Goal: Connect with others: Connect with others

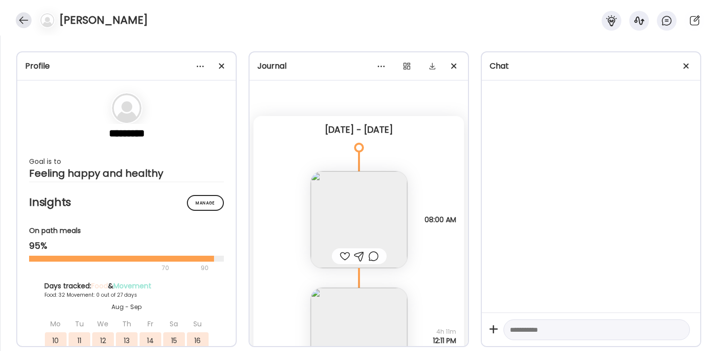
scroll to position [25898, 0]
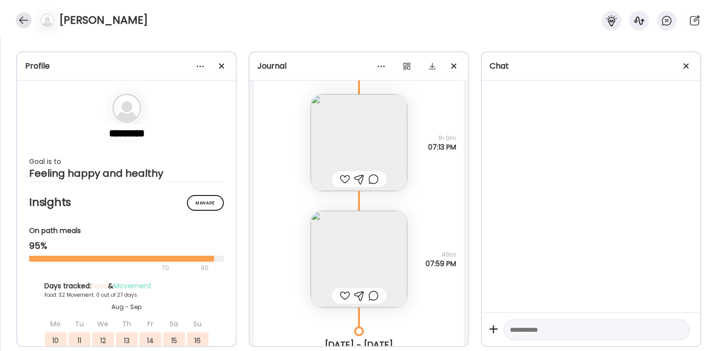
click at [22, 22] on div at bounding box center [24, 20] width 16 height 16
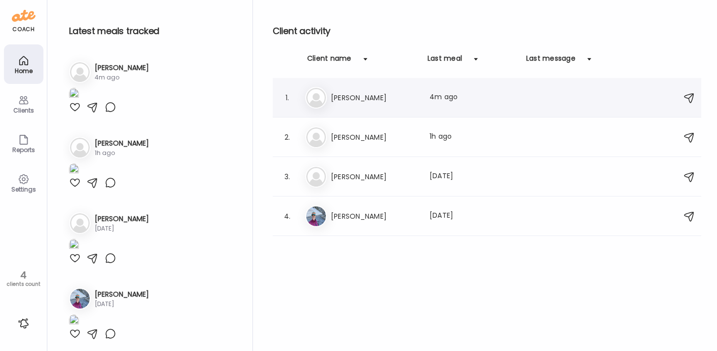
click at [361, 100] on h3 "[PERSON_NAME]" at bounding box center [374, 98] width 87 height 12
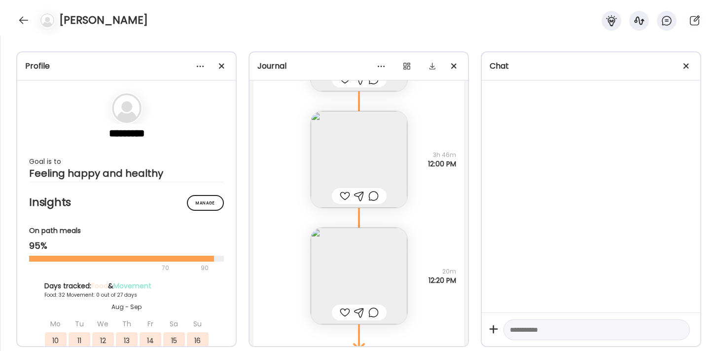
scroll to position [29604, 0]
click at [362, 150] on img at bounding box center [359, 154] width 97 height 97
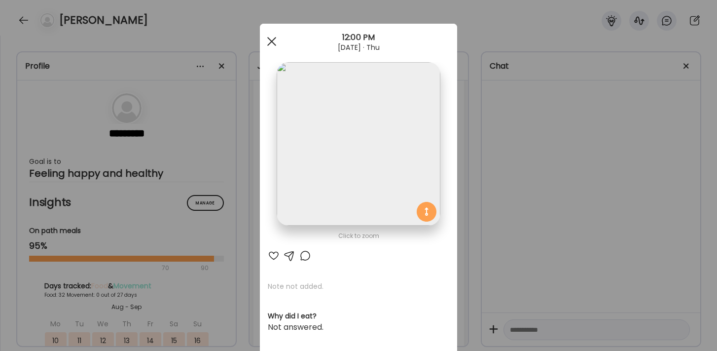
click at [271, 42] on div at bounding box center [272, 42] width 20 height 20
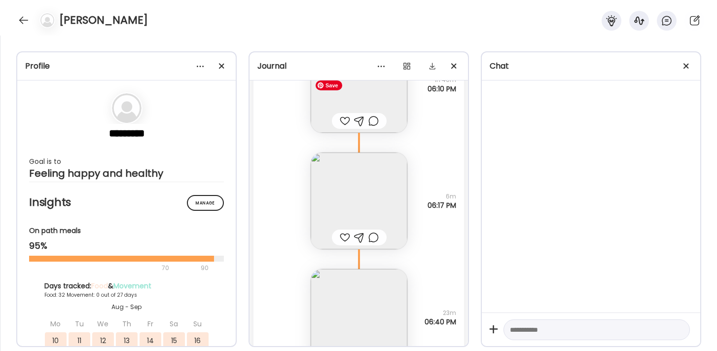
scroll to position [29104, 0]
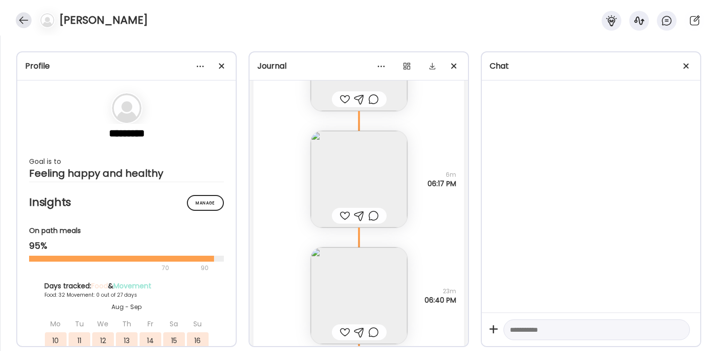
click at [23, 24] on div at bounding box center [24, 20] width 16 height 16
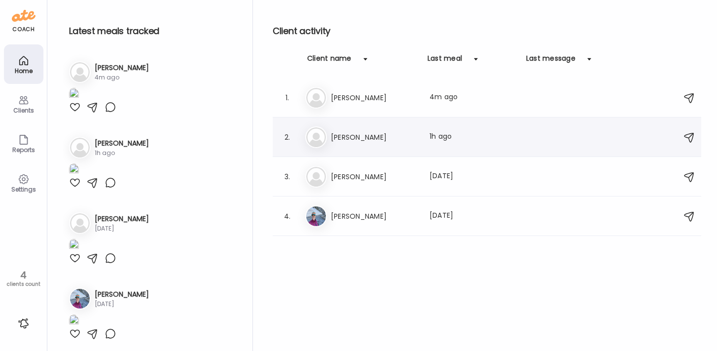
click at [363, 135] on h3 "[PERSON_NAME]" at bounding box center [374, 137] width 87 height 12
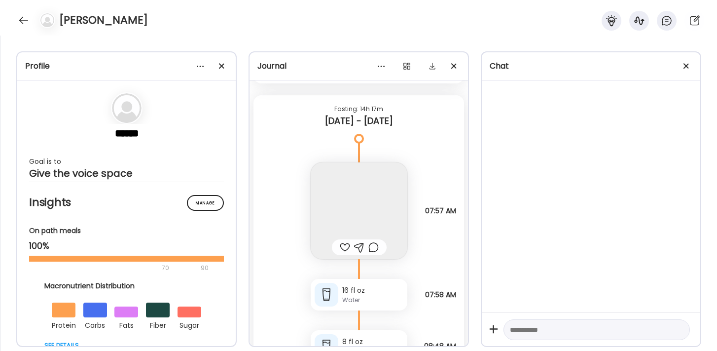
scroll to position [33961, 0]
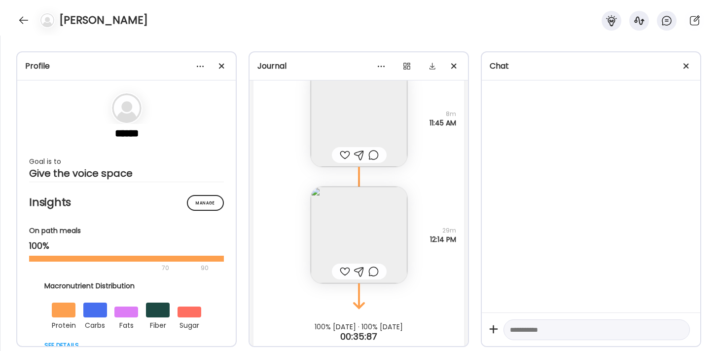
click at [318, 200] on img at bounding box center [359, 234] width 97 height 97
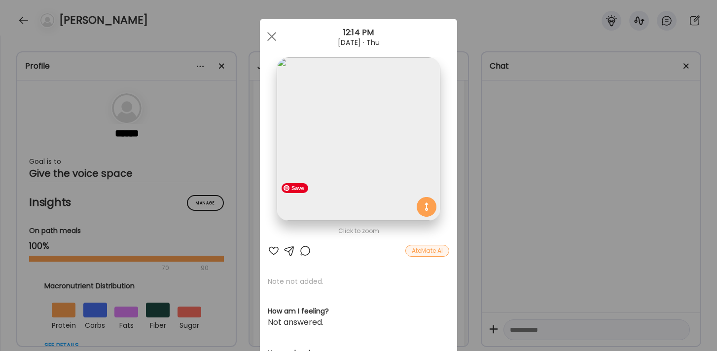
scroll to position [0, 0]
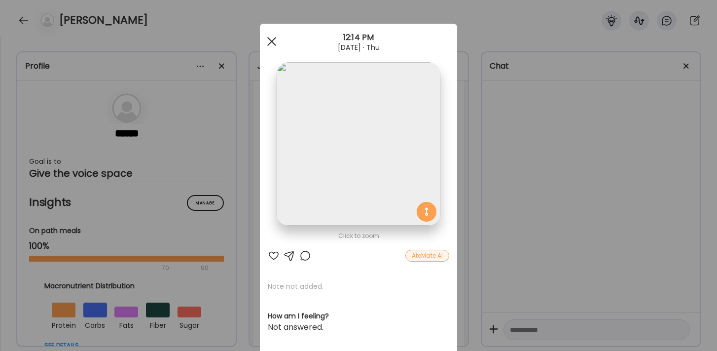
click at [269, 43] on span at bounding box center [271, 41] width 9 height 9
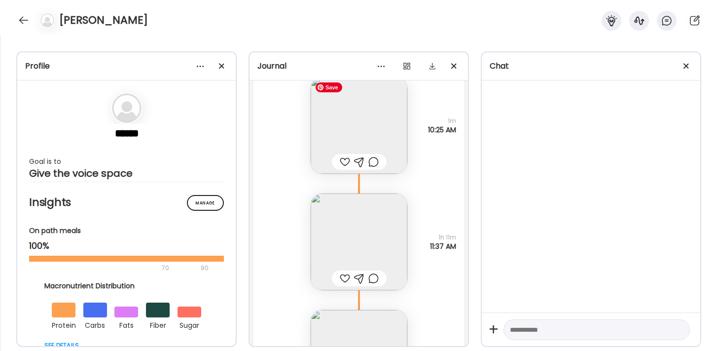
scroll to position [33721, 0]
click at [344, 150] on img at bounding box center [359, 125] width 97 height 97
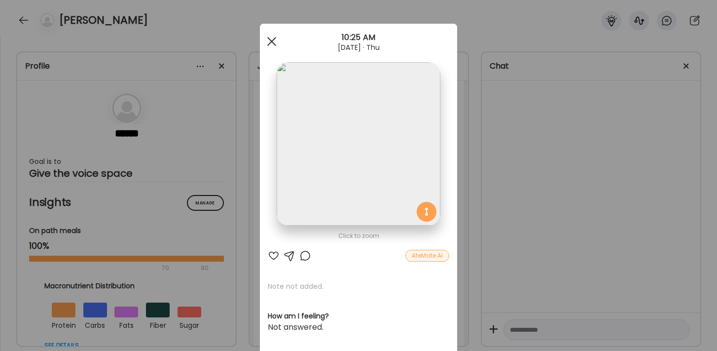
click at [271, 40] on div at bounding box center [272, 42] width 20 height 20
